Goal: Check status: Check status

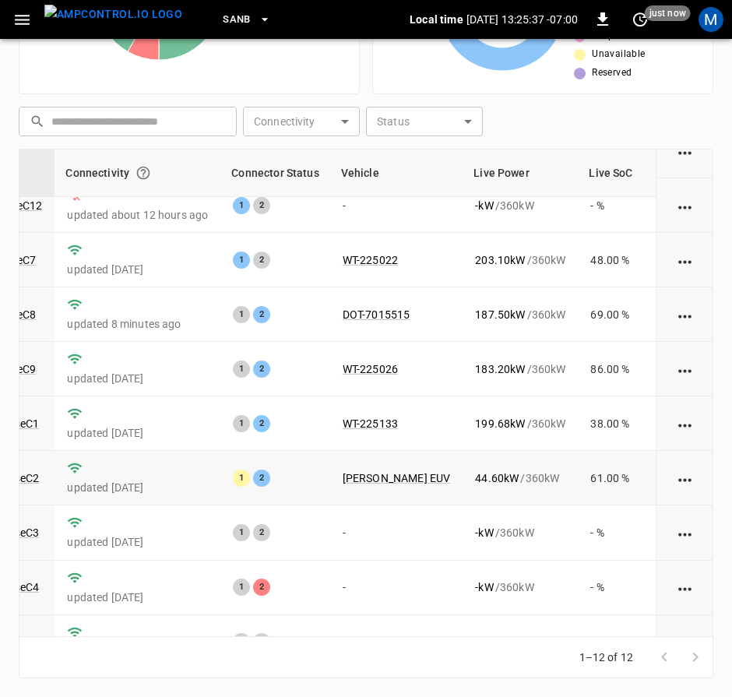
scroll to position [234, 187]
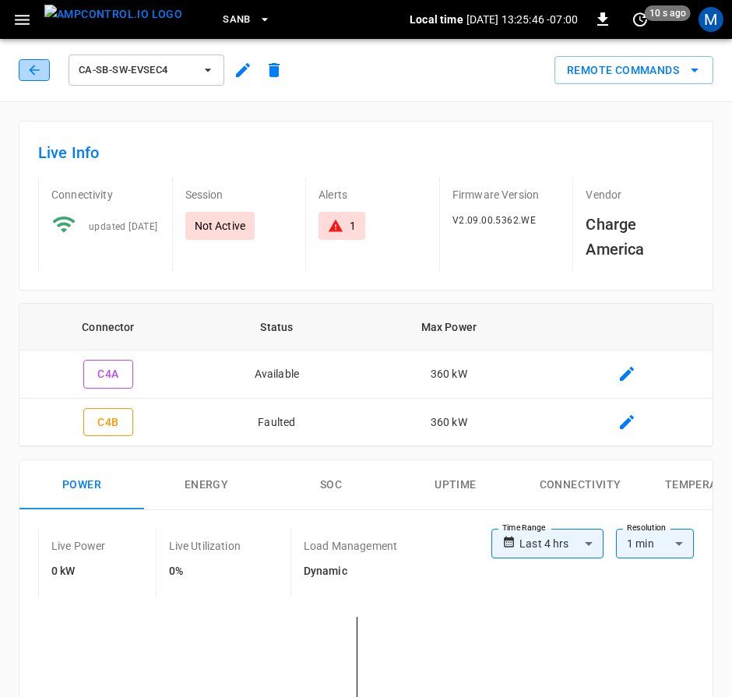
click at [29, 67] on icon "button" at bounding box center [34, 70] width 16 height 16
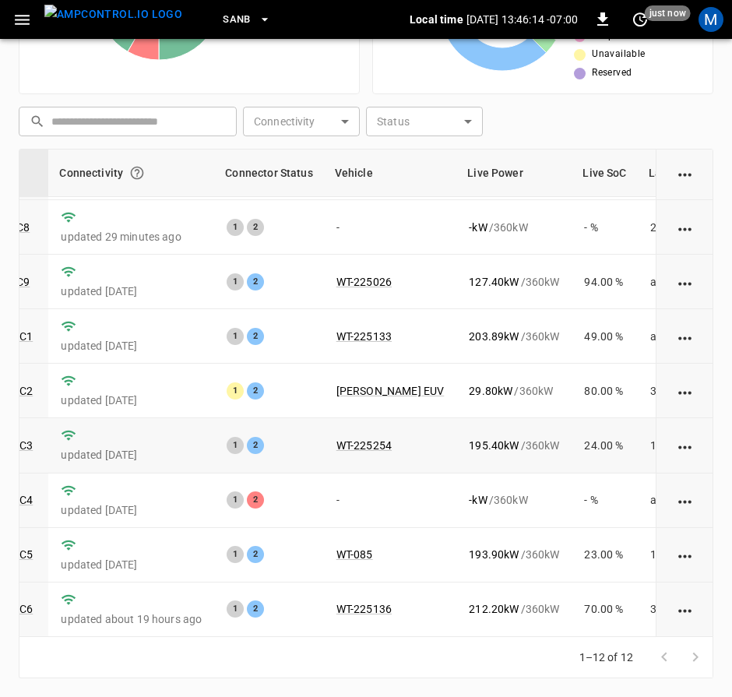
scroll to position [234, 193]
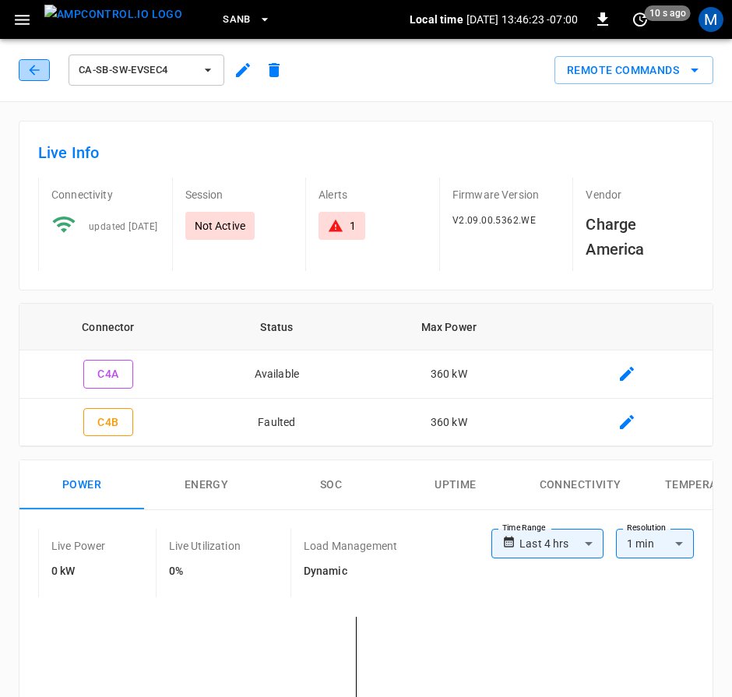
click at [34, 65] on icon "button" at bounding box center [34, 70] width 10 height 10
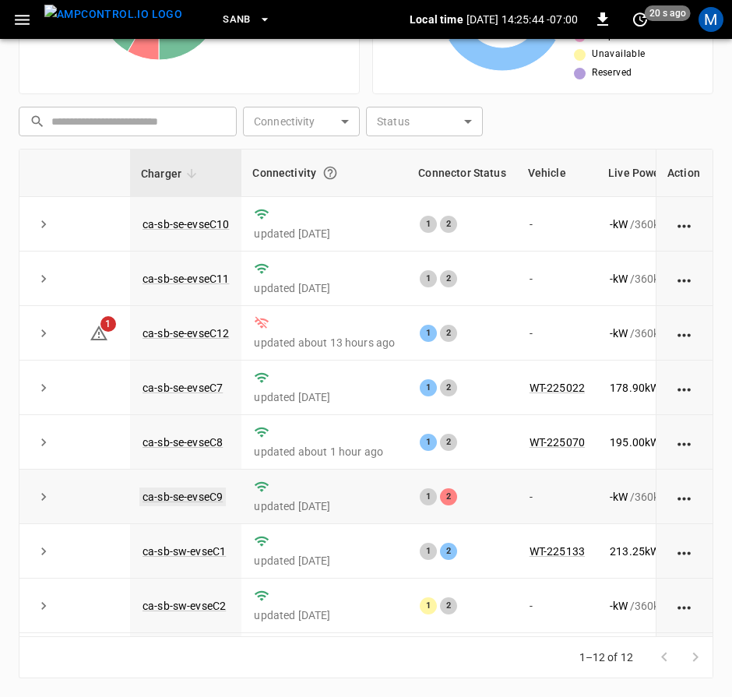
click at [199, 506] on link "ca-sb-se-evseC9" at bounding box center [182, 497] width 86 height 19
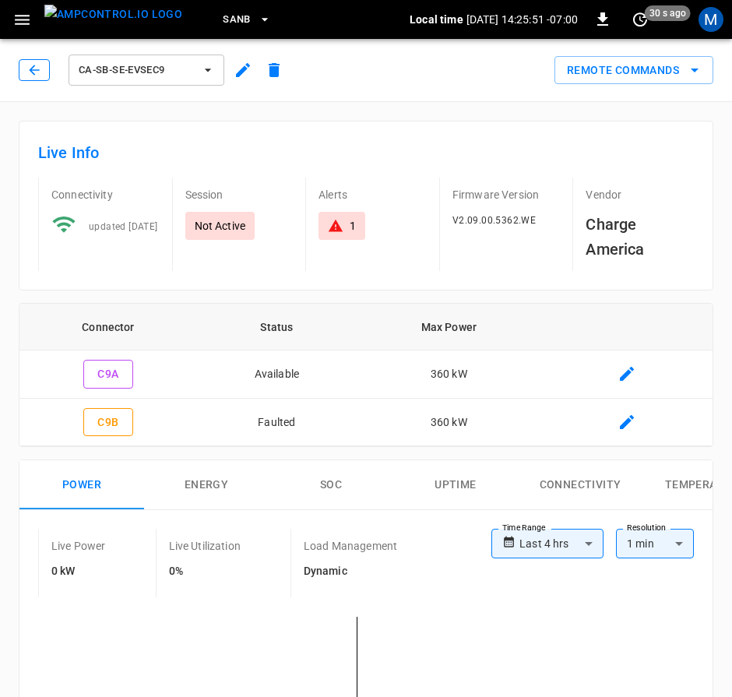
click at [42, 77] on button "button" at bounding box center [34, 70] width 31 height 22
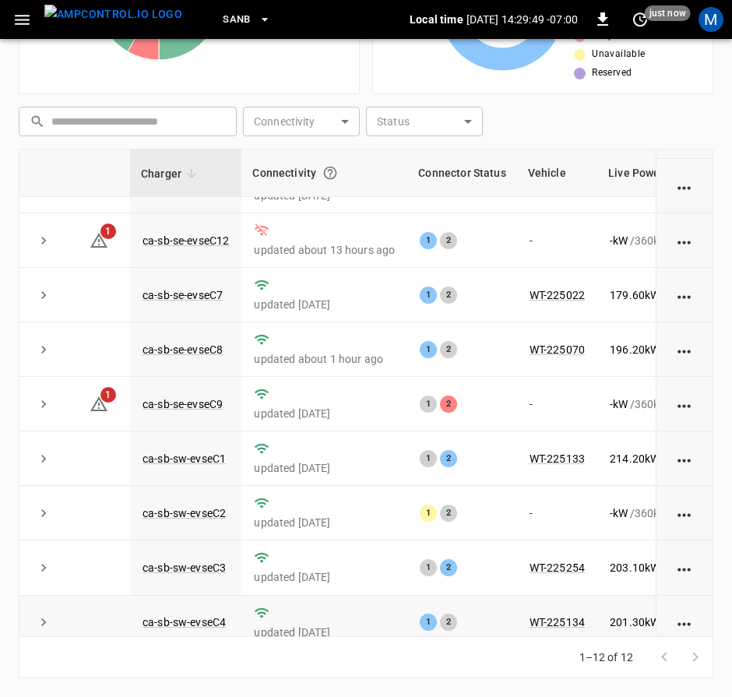
scroll to position [234, 0]
